Goal: Task Accomplishment & Management: Manage account settings

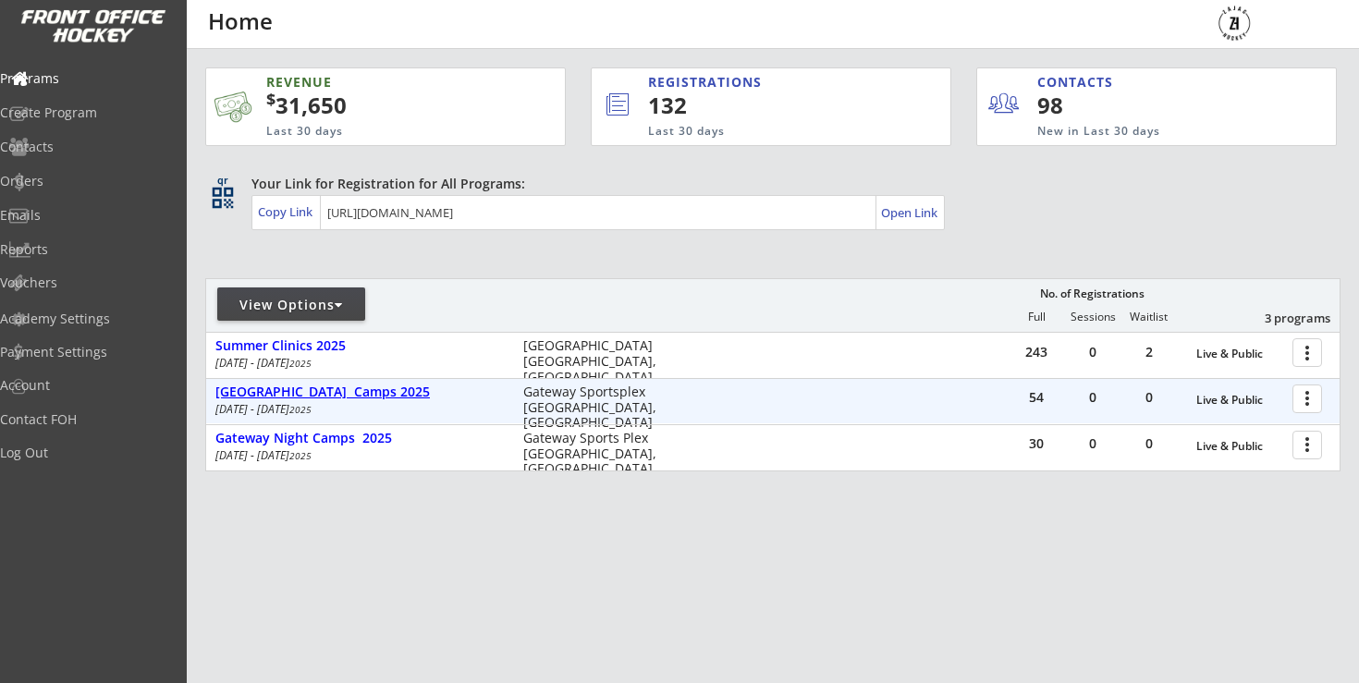
click at [355, 385] on div "[GEOGRAPHIC_DATA] Camps 2025" at bounding box center [359, 393] width 288 height 16
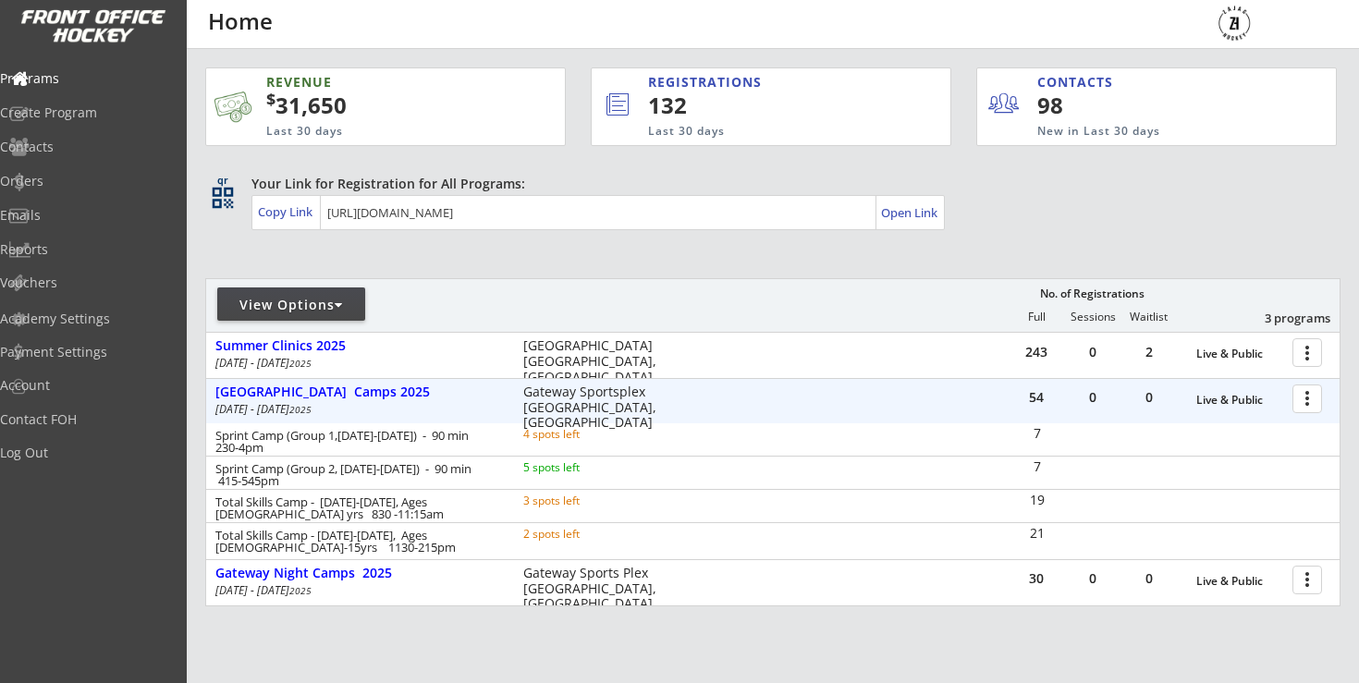
click at [1314, 395] on div at bounding box center [1310, 398] width 32 height 32
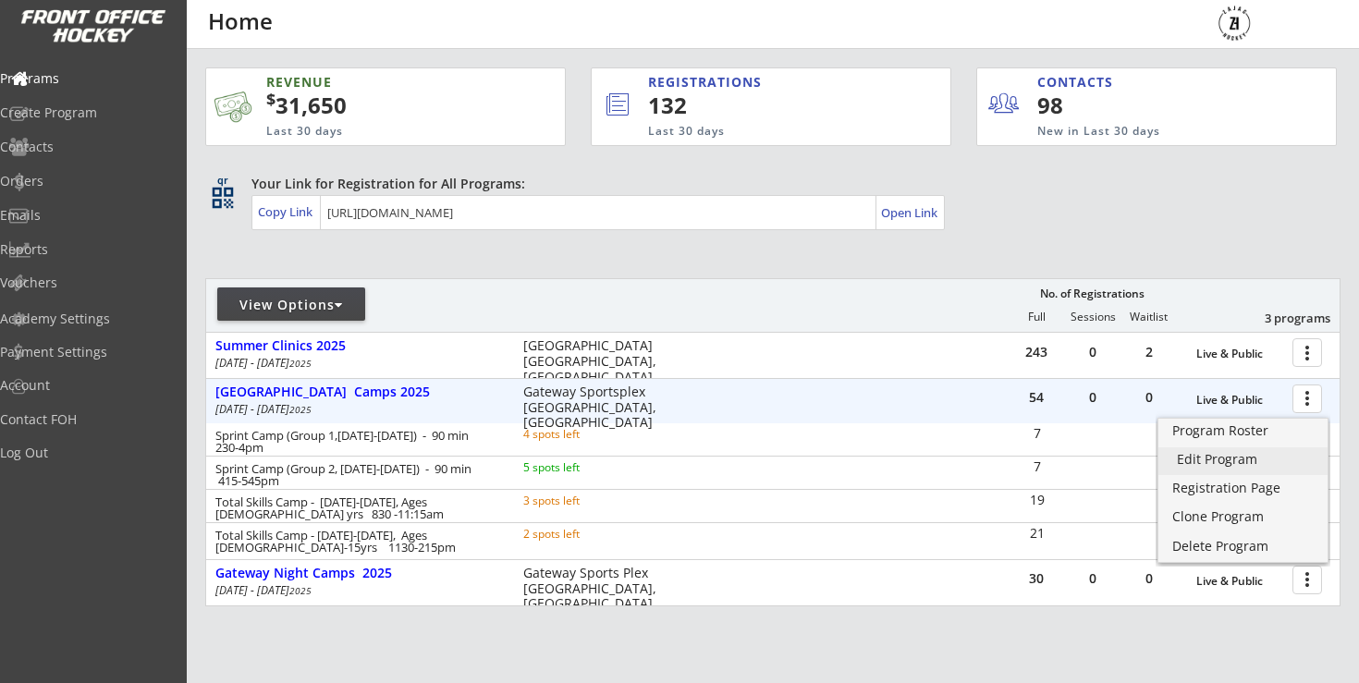
click at [1206, 453] on div "Edit Program" at bounding box center [1243, 459] width 132 height 13
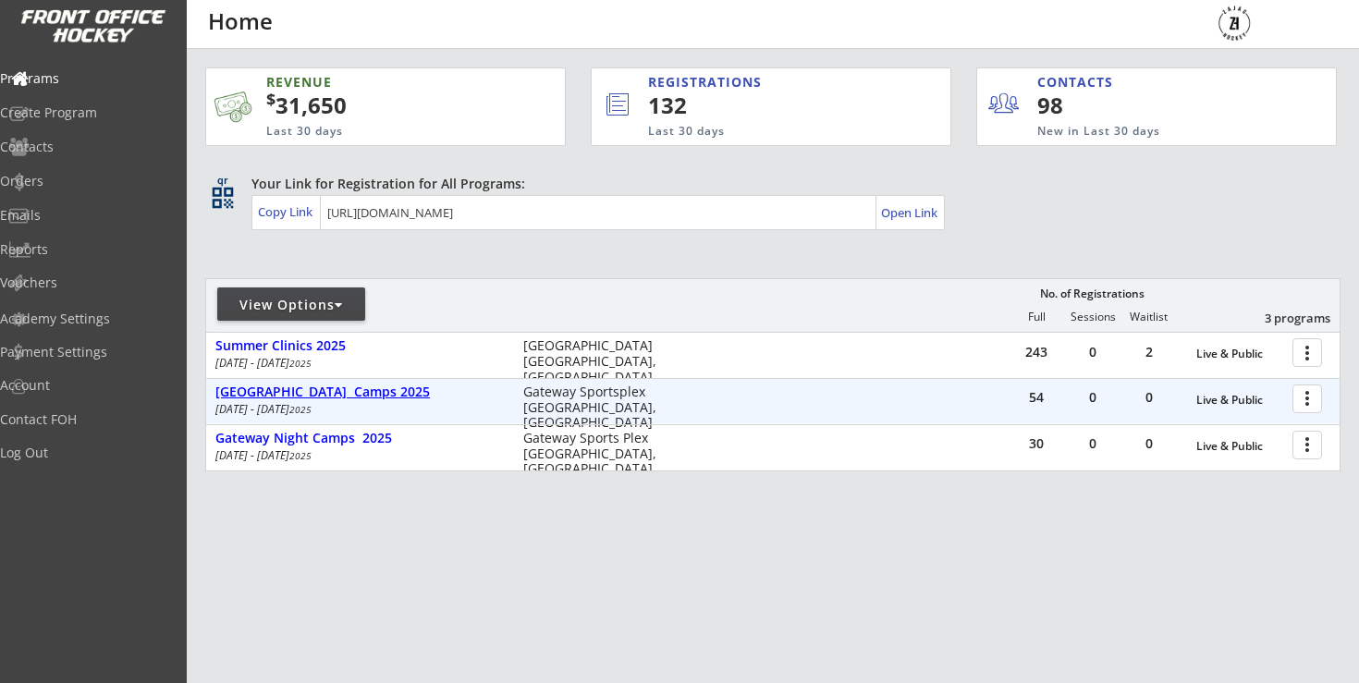
click at [337, 402] on div "[GEOGRAPHIC_DATA] Camps 2025" at bounding box center [359, 393] width 288 height 20
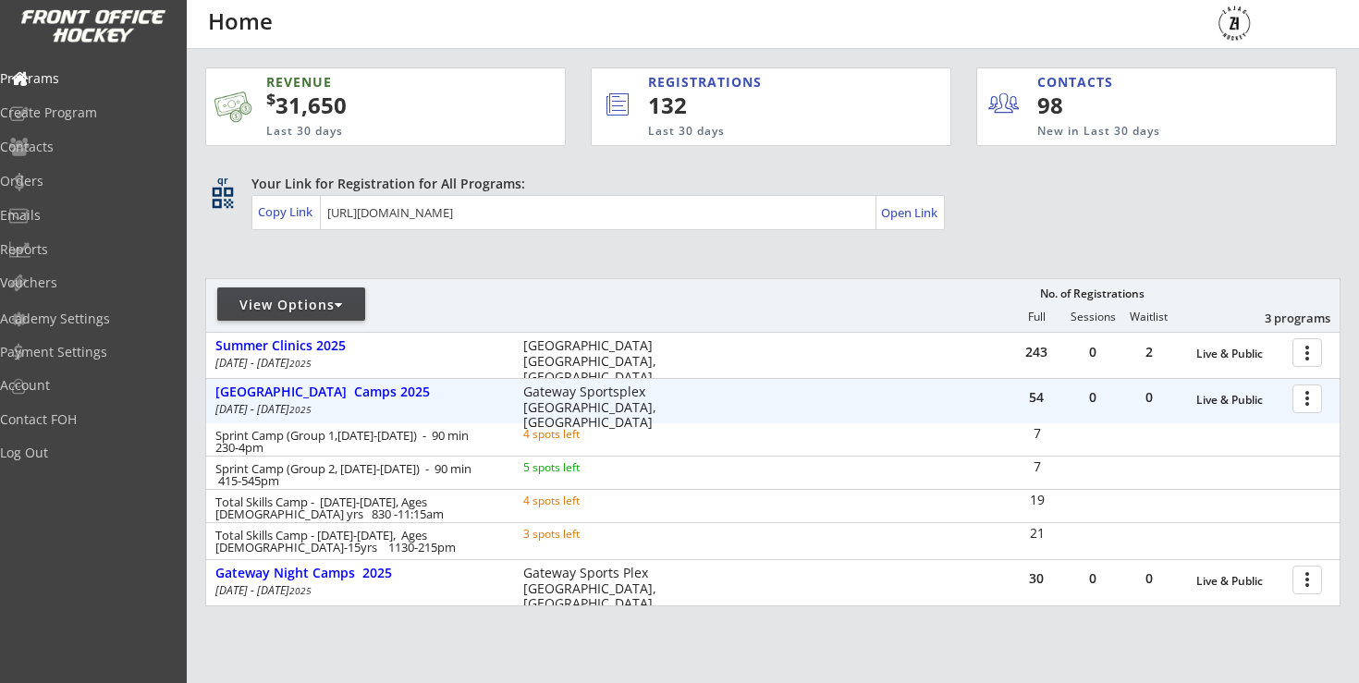
drag, startPoint x: 549, startPoint y: 638, endPoint x: 426, endPoint y: 154, distance: 498.9
click at [549, 621] on div "REVENUE $ 31,650 Last 30 days REGISTRATIONS 132 Last 30 days CONTACTS 98 New in…" at bounding box center [772, 424] width 1135 height 751
